Goal: Transaction & Acquisition: Purchase product/service

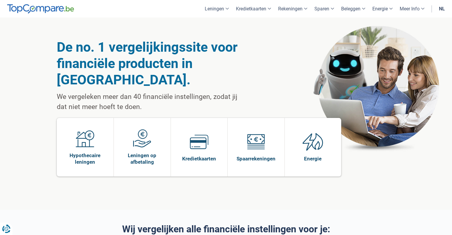
click at [441, 9] on link "nl" at bounding box center [441, 9] width 13 height 18
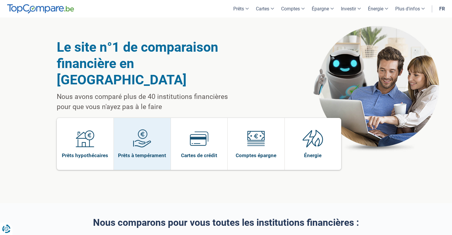
click at [147, 133] on span at bounding box center [142, 140] width 18 height 23
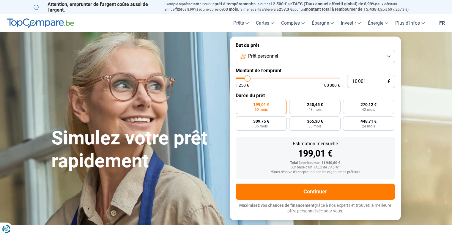
type input "11 000"
type input "11000"
type input "12 000"
type input "12000"
type input "13 750"
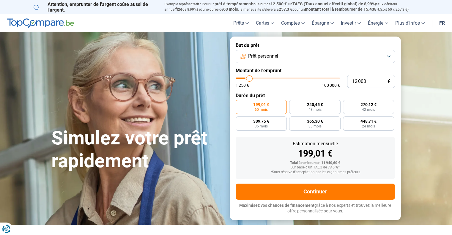
type input "13750"
type input "14 500"
type input "14500"
type input "15 500"
type input "15500"
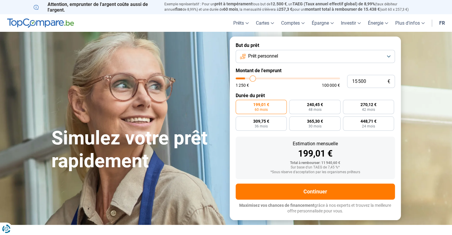
type input "17 000"
type input "17000"
type input "20 250"
type input "20250"
type input "23 000"
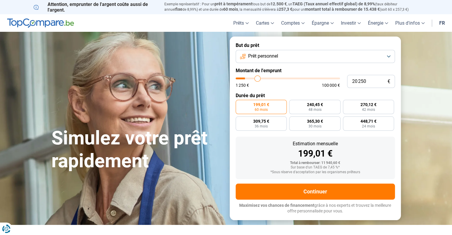
type input "23000"
type input "25 250"
type input "25250"
type input "27 500"
type input "27500"
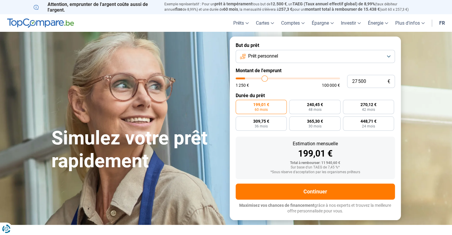
type input "31 500"
type input "31500"
type input "33 750"
type input "33750"
type input "34 500"
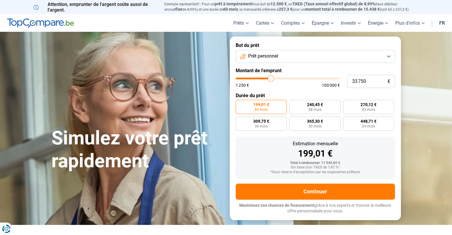
type input "34500"
type input "35 000"
drag, startPoint x: 248, startPoint y: 77, endPoint x: 272, endPoint y: 79, distance: 24.1
type input "35000"
click at [272, 79] on input "range" at bounding box center [287, 78] width 104 height 2
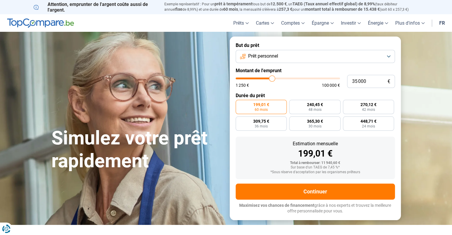
radio input "false"
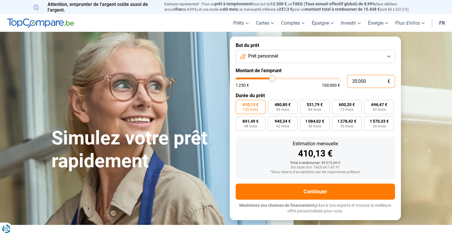
drag, startPoint x: 377, startPoint y: 81, endPoint x: 330, endPoint y: 80, distance: 46.6
click at [330, 82] on div "35 000 € 1 250 € 100 000 €" at bounding box center [314, 81] width 159 height 13
type input "4"
type input "1250"
type input "40"
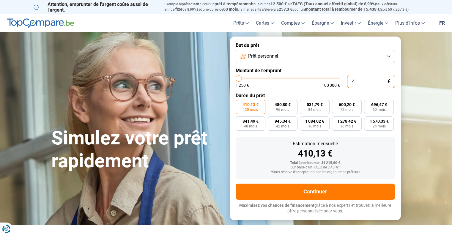
type input "1250"
type input "400"
type input "1250"
type input "4 000"
type input "4000"
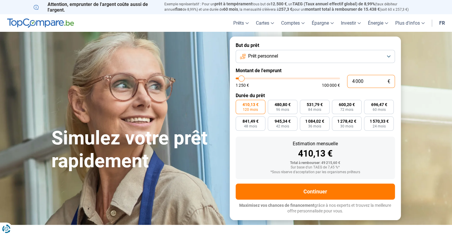
type input "40 000"
type input "40000"
type input "40 000"
click at [351, 107] on span "685,95 €" at bounding box center [346, 104] width 16 height 4
click at [335, 104] on input "685,95 € 72 mois" at bounding box center [334, 102] width 4 height 4
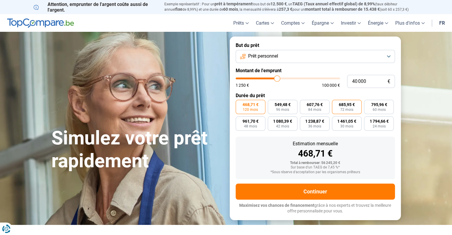
radio input "true"
click at [368, 58] on button "Prêt personnel" at bounding box center [314, 56] width 159 height 13
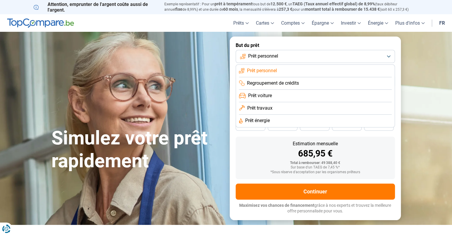
click at [258, 96] on span "Prêt voiture" at bounding box center [260, 95] width 24 height 7
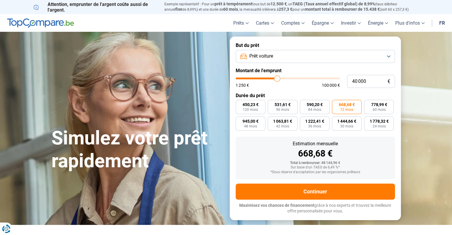
click at [388, 54] on button "Prêt voiture" at bounding box center [314, 56] width 159 height 13
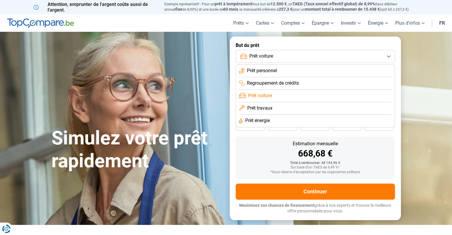
click at [388, 54] on button "Prêt voiture" at bounding box center [314, 56] width 159 height 13
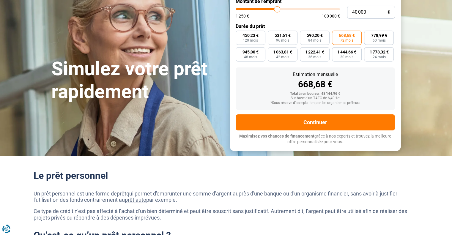
scroll to position [119, 0]
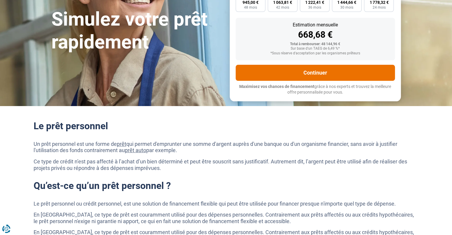
click at [331, 73] on button "Continuer" at bounding box center [314, 73] width 159 height 16
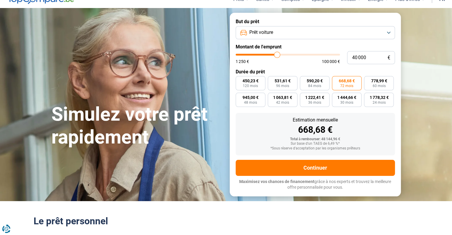
scroll to position [0, 0]
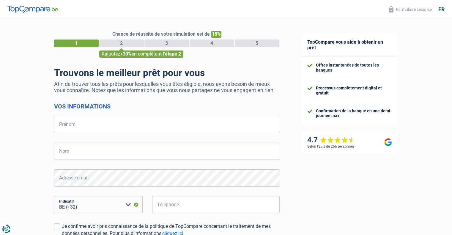
select select "32"
